Goal: Information Seeking & Learning: Compare options

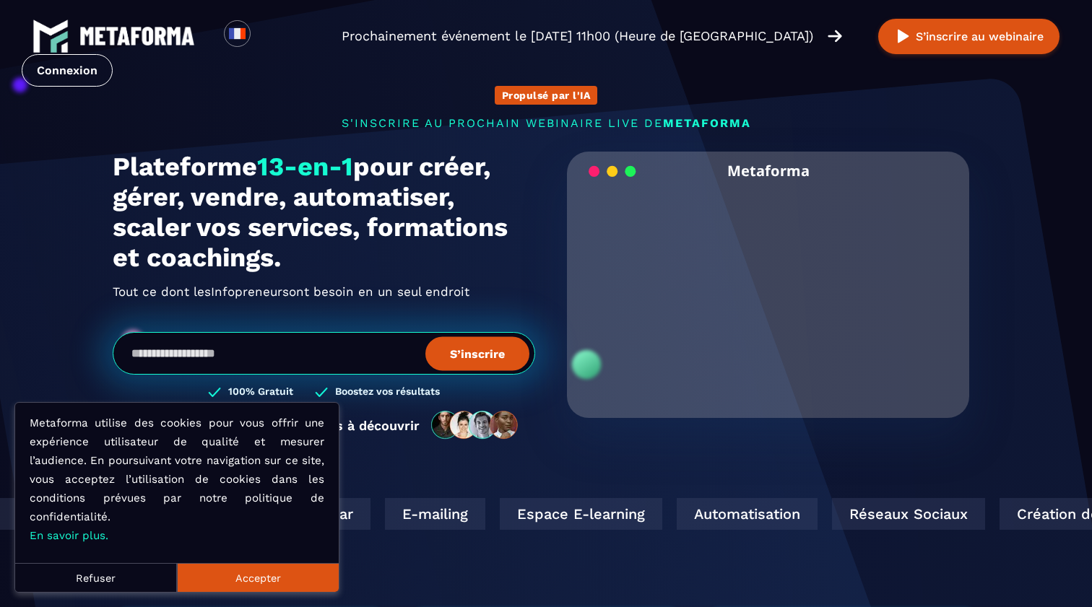
click at [546, 125] on p "s'inscrire au prochain webinaire live de METAFORMA" at bounding box center [546, 123] width 867 height 14
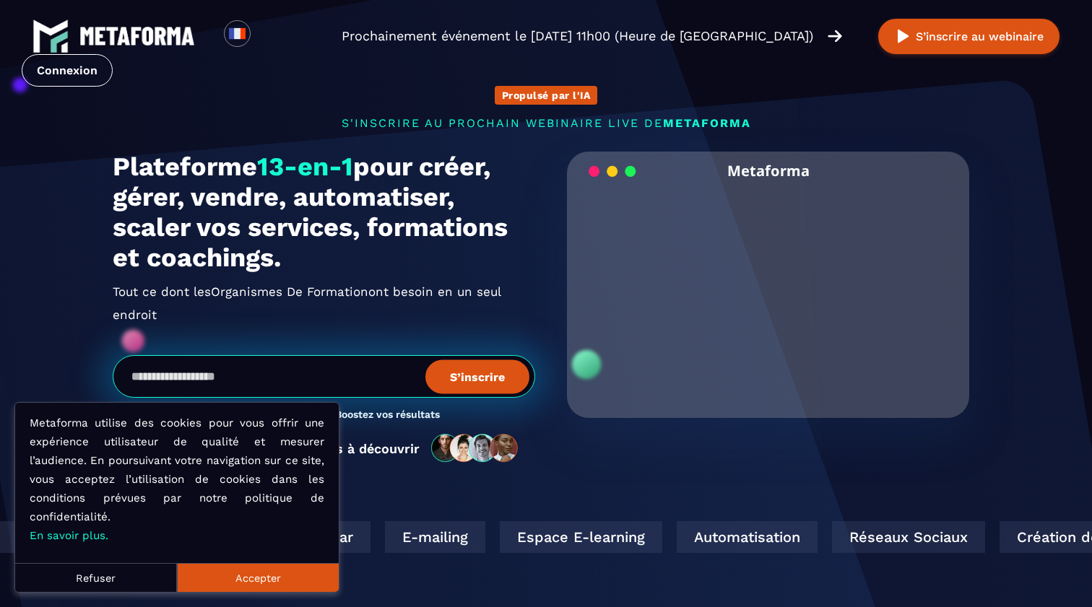
click at [680, 123] on span "METAFORMA" at bounding box center [707, 123] width 88 height 14
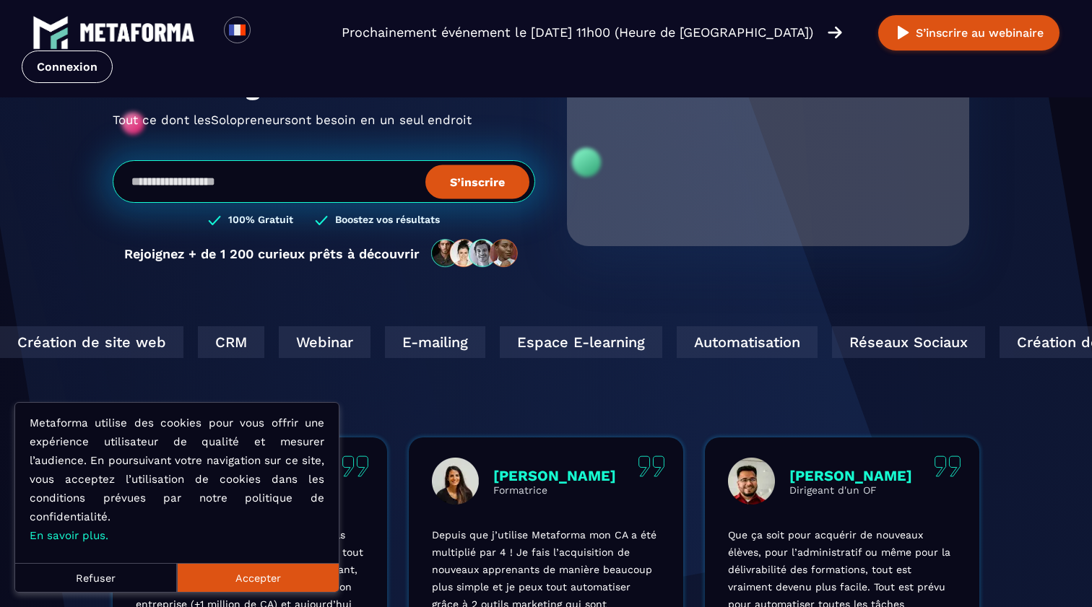
scroll to position [170, 0]
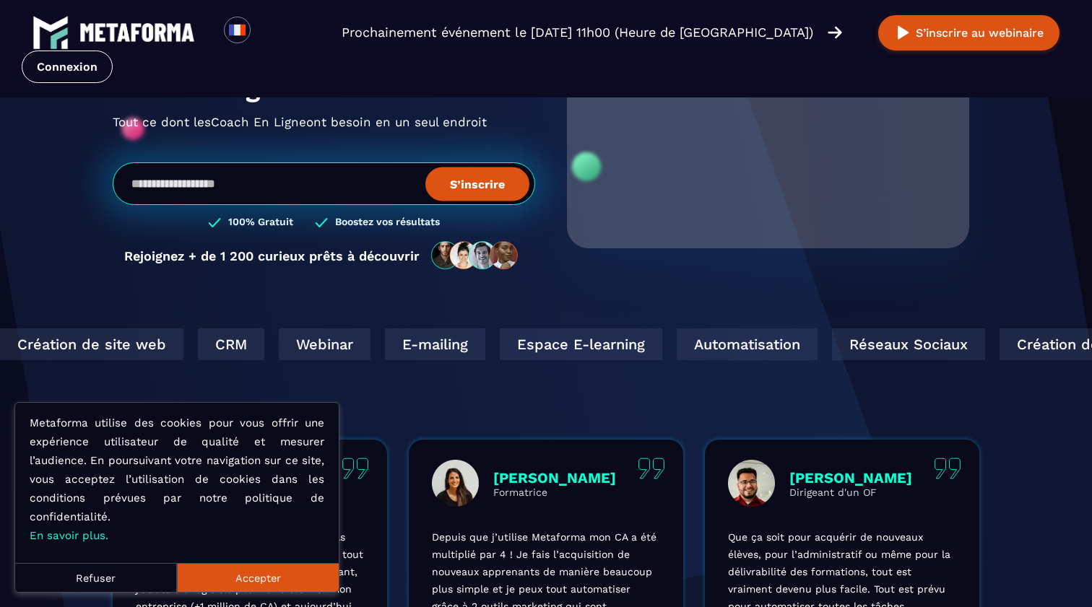
click at [233, 576] on button "Accepter" at bounding box center [258, 577] width 162 height 29
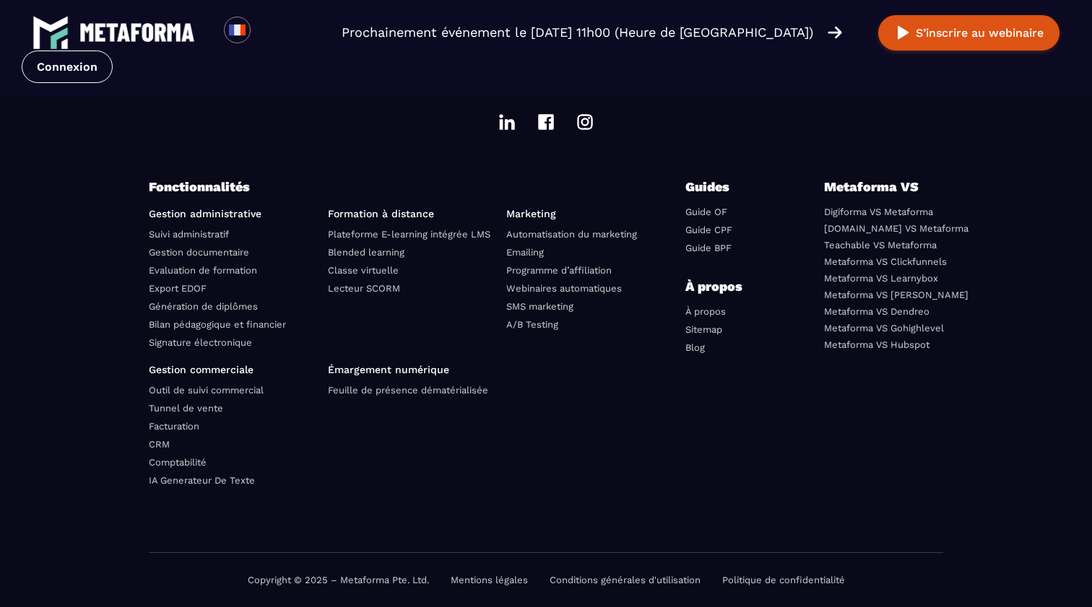
scroll to position [5049, 0]
click at [926, 279] on link "Metaforma VS Learnybox" at bounding box center [881, 278] width 114 height 11
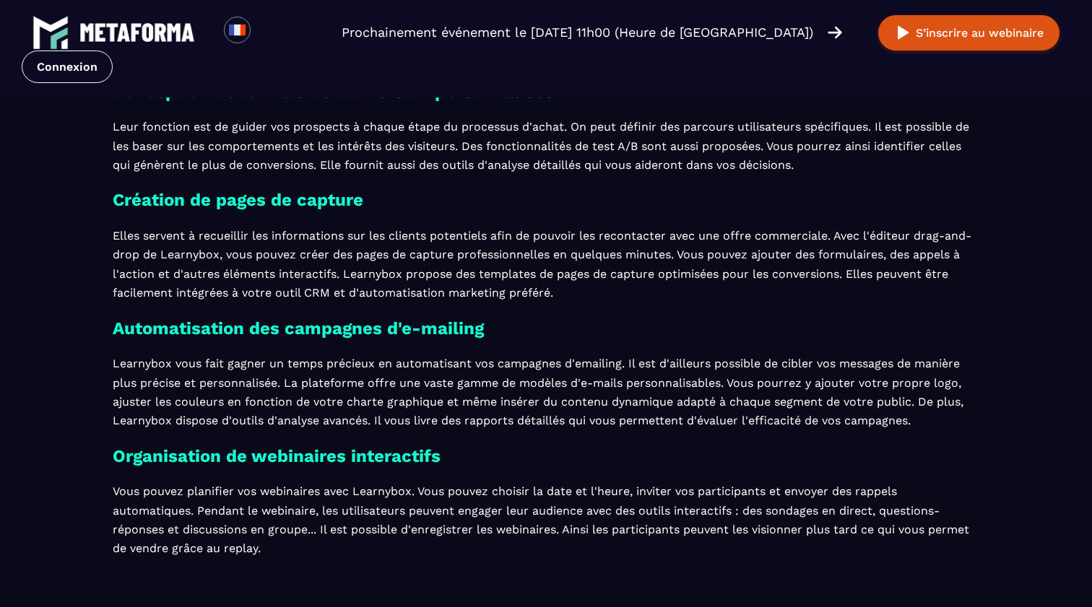
scroll to position [1267, 0]
